Goal: Find specific page/section: Find specific page/section

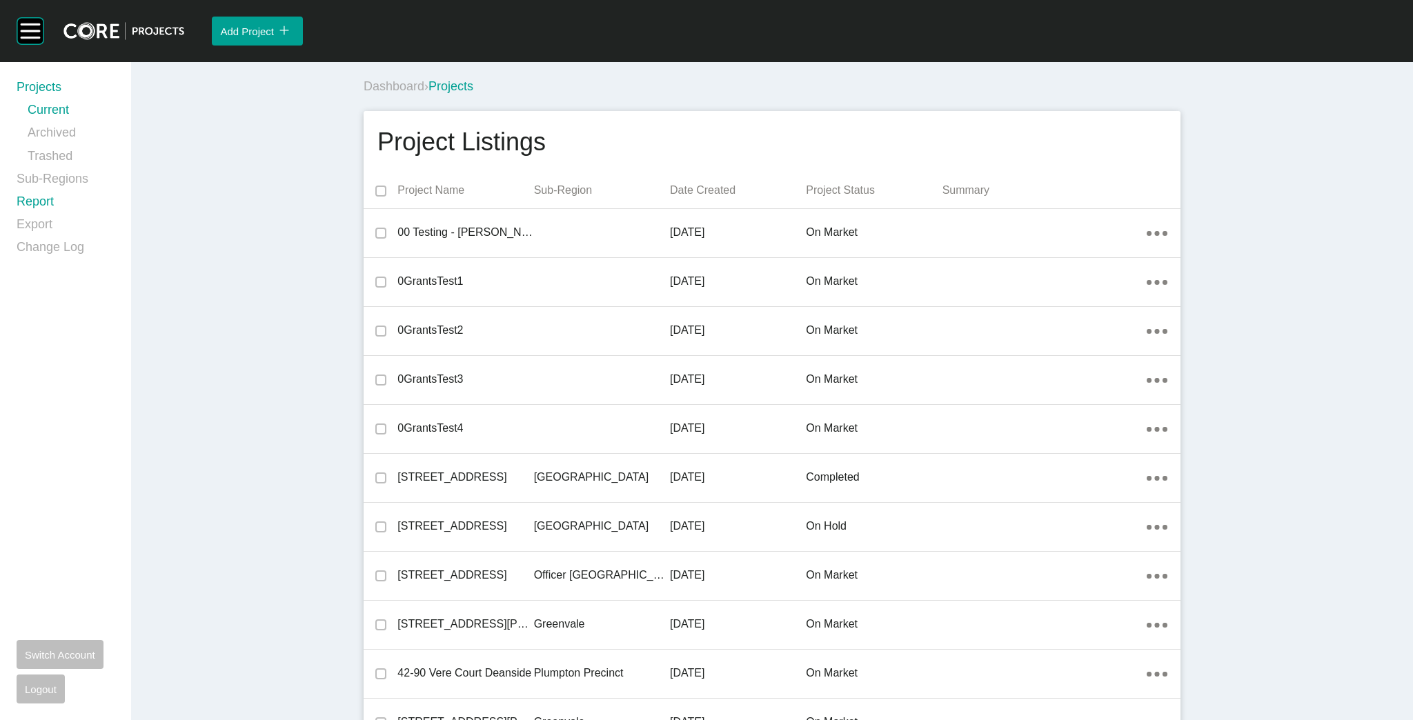
click at [47, 203] on link "Report" at bounding box center [66, 204] width 98 height 23
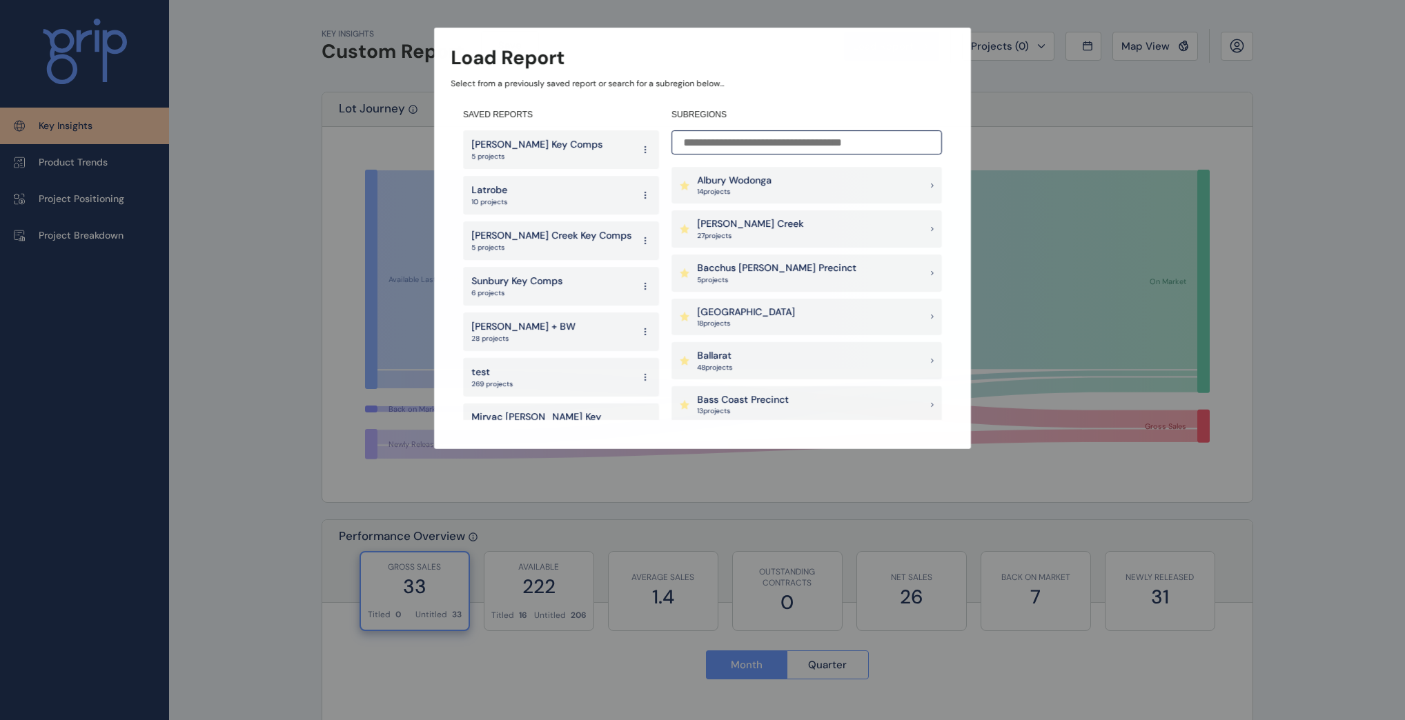
click at [753, 201] on div "Albury Wodonga 14 project s" at bounding box center [806, 185] width 270 height 37
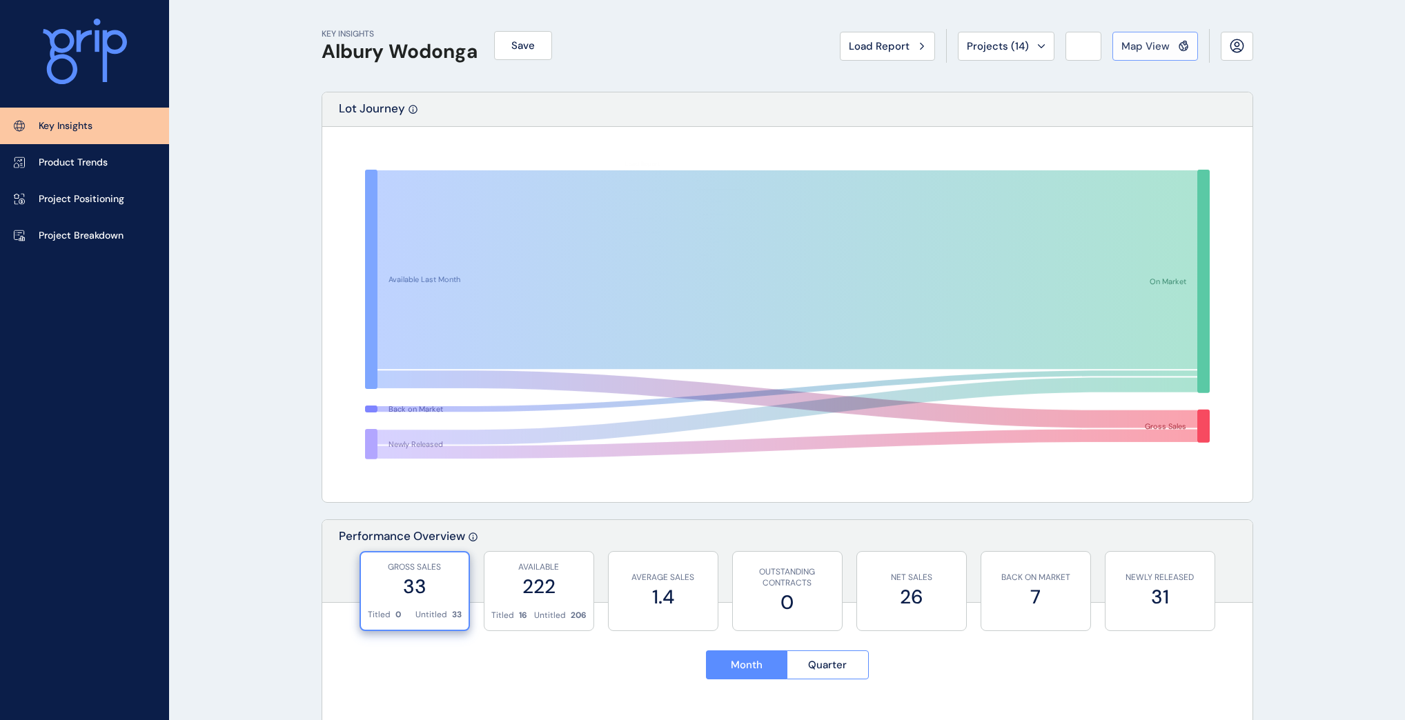
click at [1148, 39] on span "Map View" at bounding box center [1145, 46] width 48 height 14
